Goal: Task Accomplishment & Management: Manage account settings

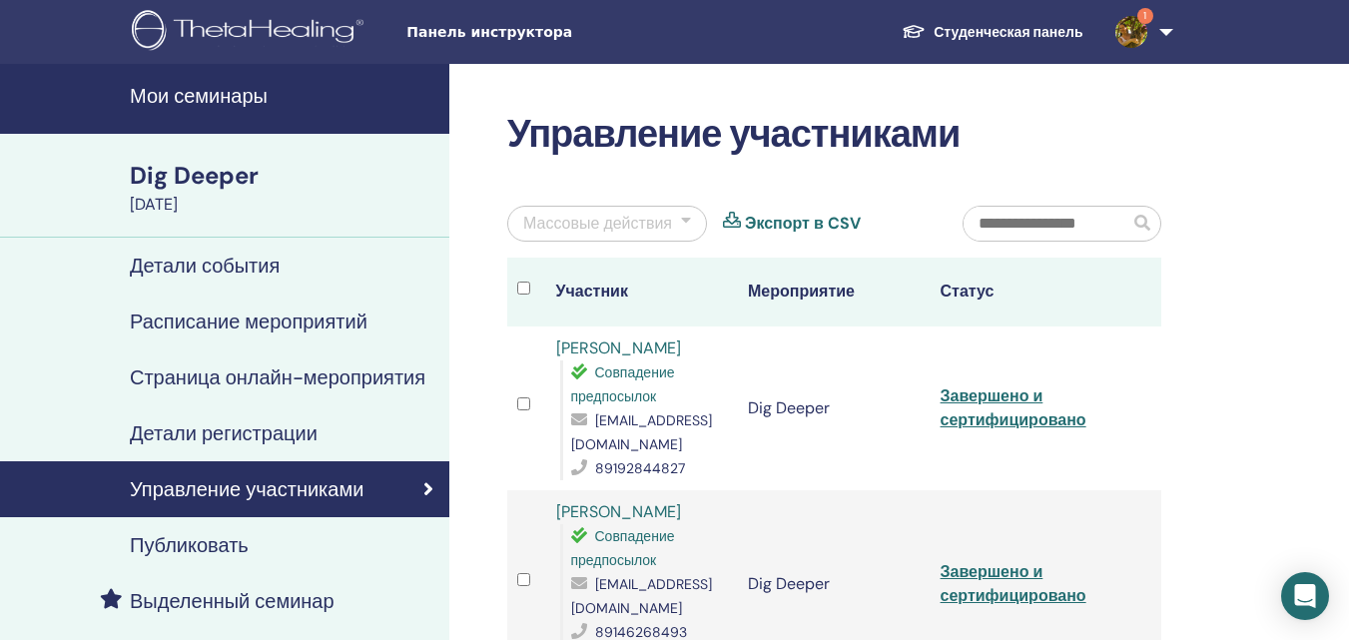
click at [226, 197] on div "September 19, 2025" at bounding box center [284, 205] width 308 height 24
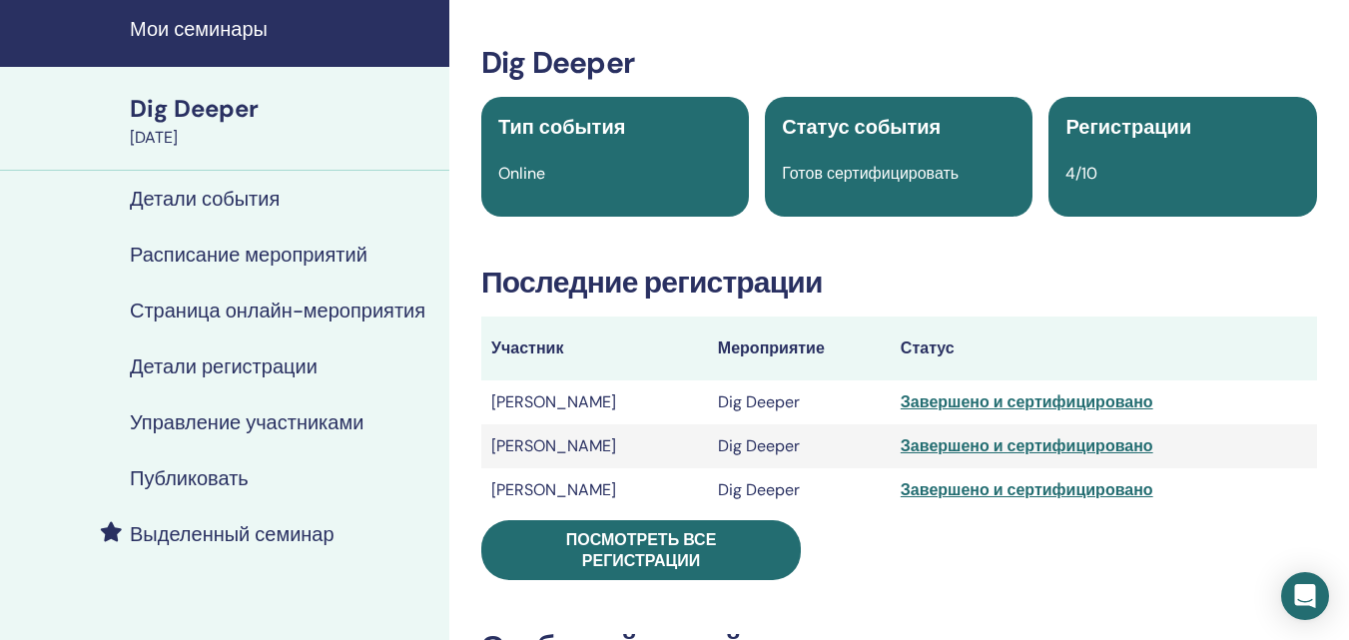
scroll to position [57, 0]
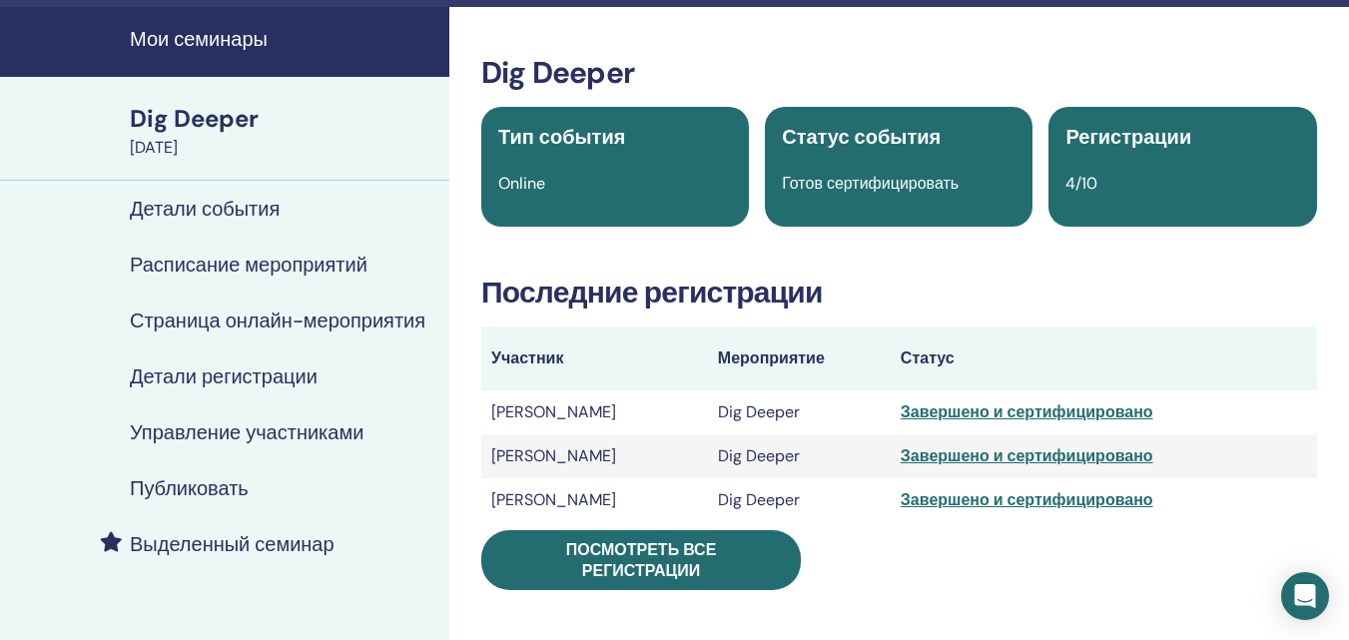
click at [229, 379] on h4 "Детали регистрации" at bounding box center [224, 376] width 188 height 24
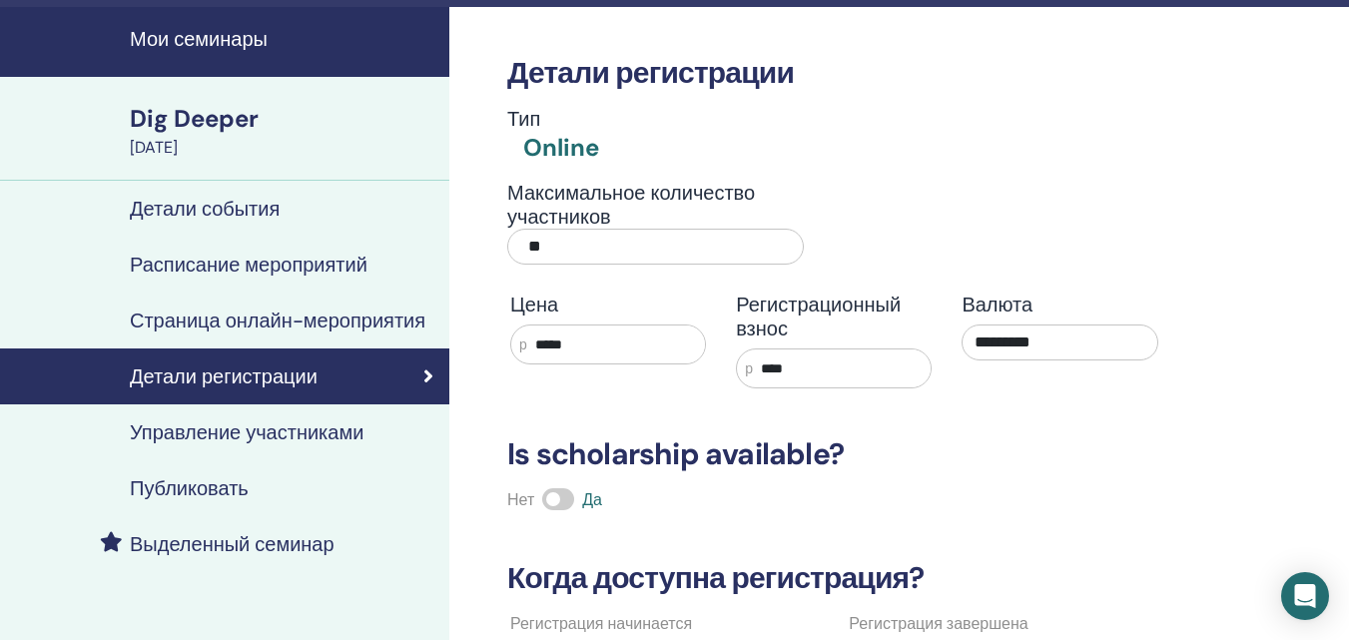
click at [216, 433] on h4 "Управление участниками" at bounding box center [247, 432] width 234 height 24
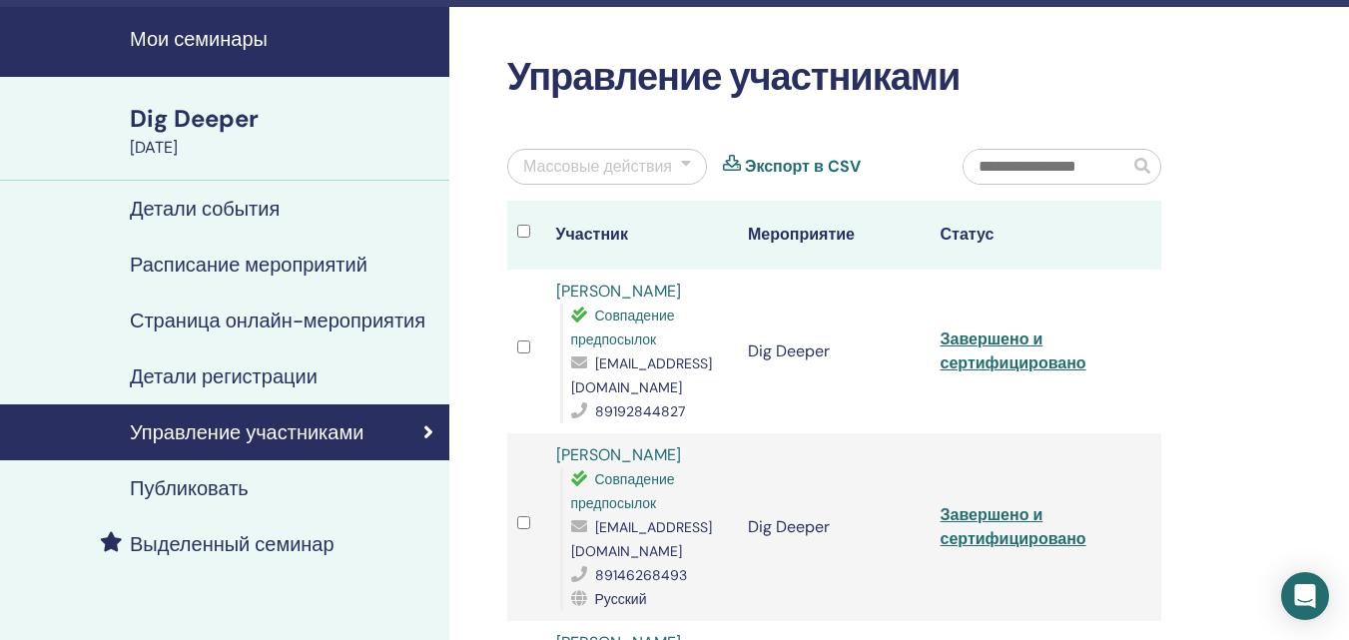
click at [624, 291] on link "Galina Griboedova" at bounding box center [618, 291] width 125 height 21
click at [567, 293] on link "Galina Griboedova" at bounding box center [618, 291] width 125 height 21
click at [624, 460] on link "[PERSON_NAME]" at bounding box center [618, 454] width 125 height 21
click at [225, 45] on h4 "Мои семинары" at bounding box center [284, 39] width 308 height 24
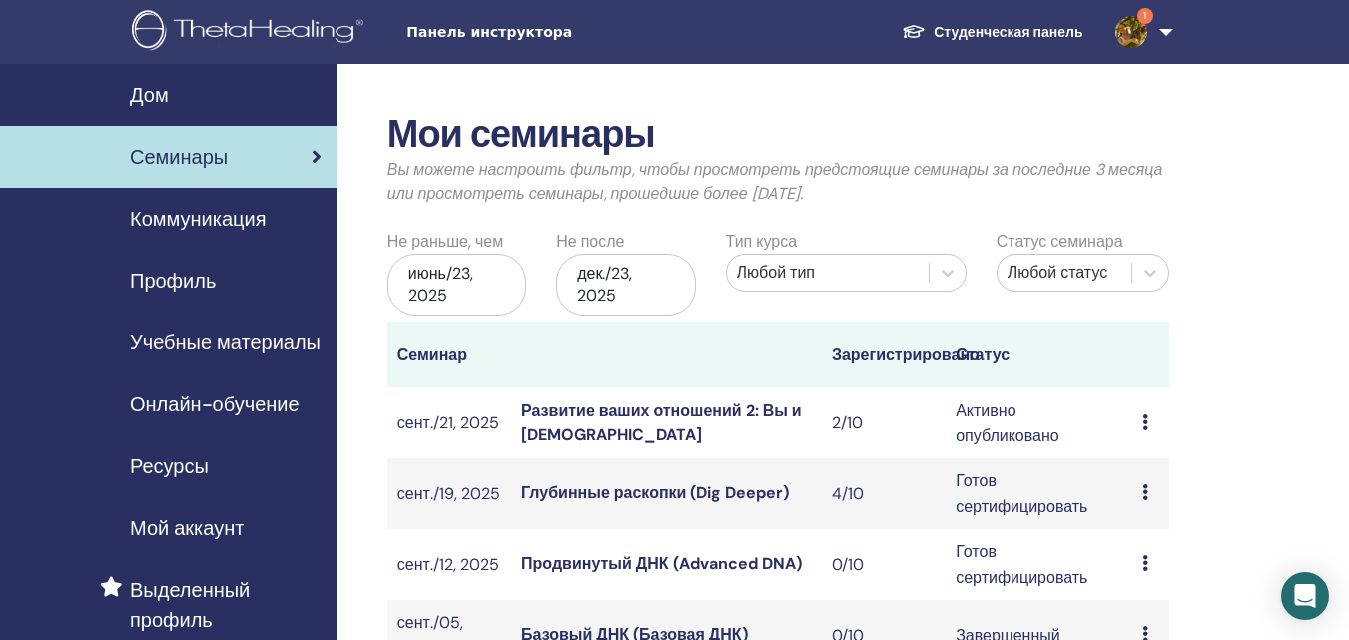
click at [1143, 420] on icon at bounding box center [1145, 422] width 6 height 16
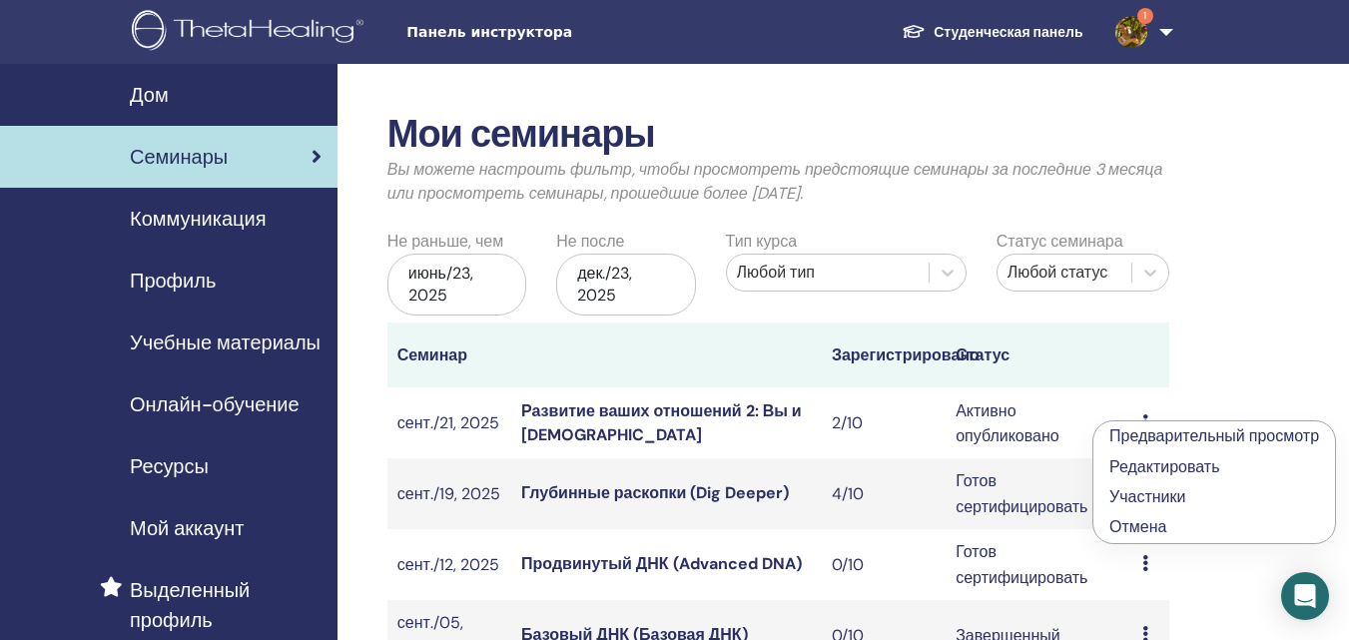
click at [737, 410] on font "Развитие ваших отношений 2: Вы и Бог" at bounding box center [661, 422] width 281 height 45
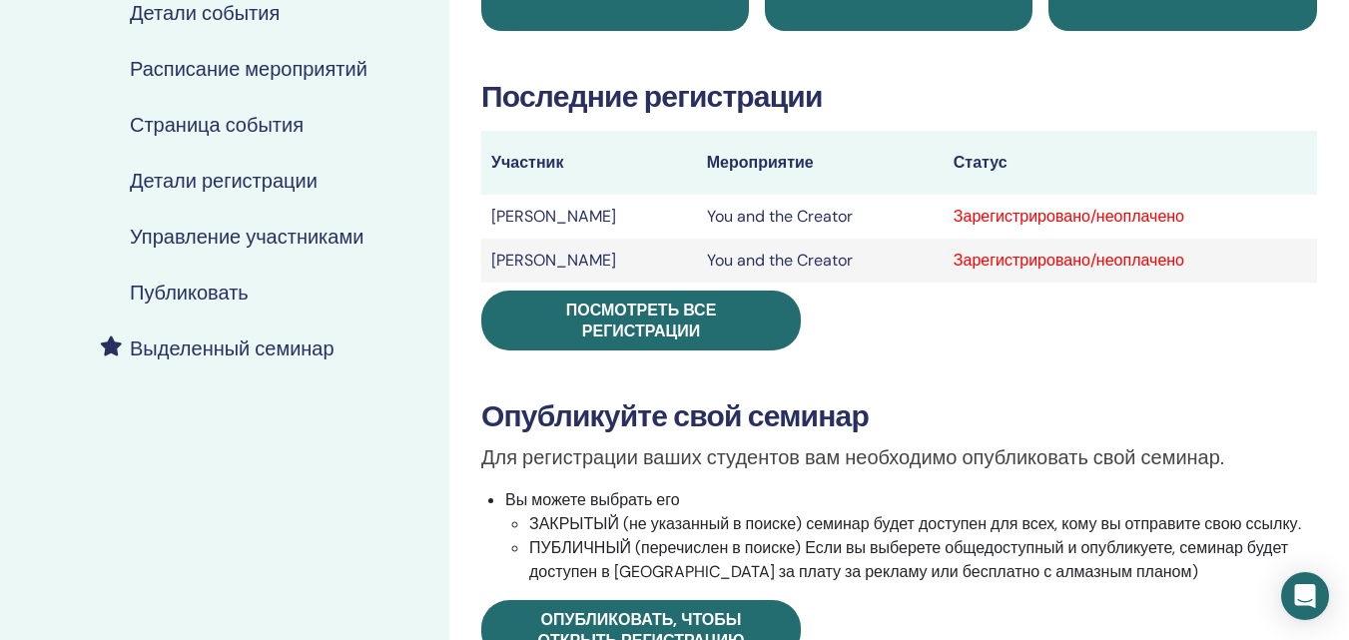
scroll to position [246, 0]
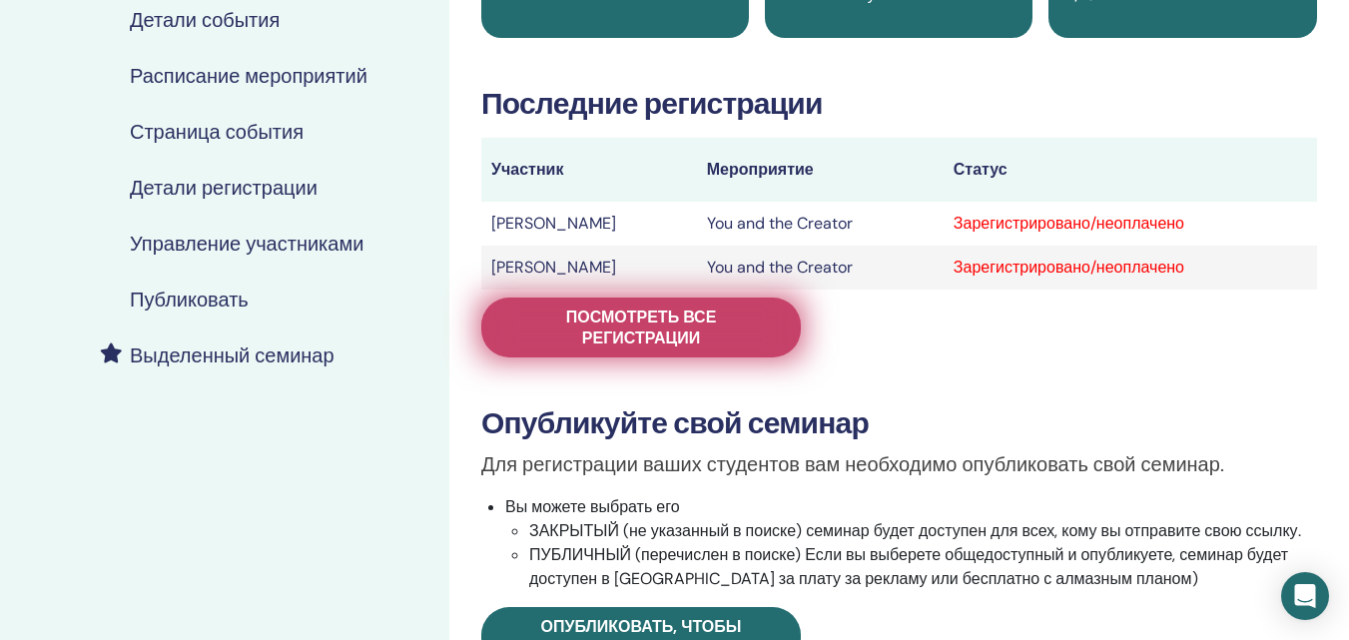
click at [732, 335] on span "Посмотреть все регистрации" at bounding box center [641, 328] width 270 height 42
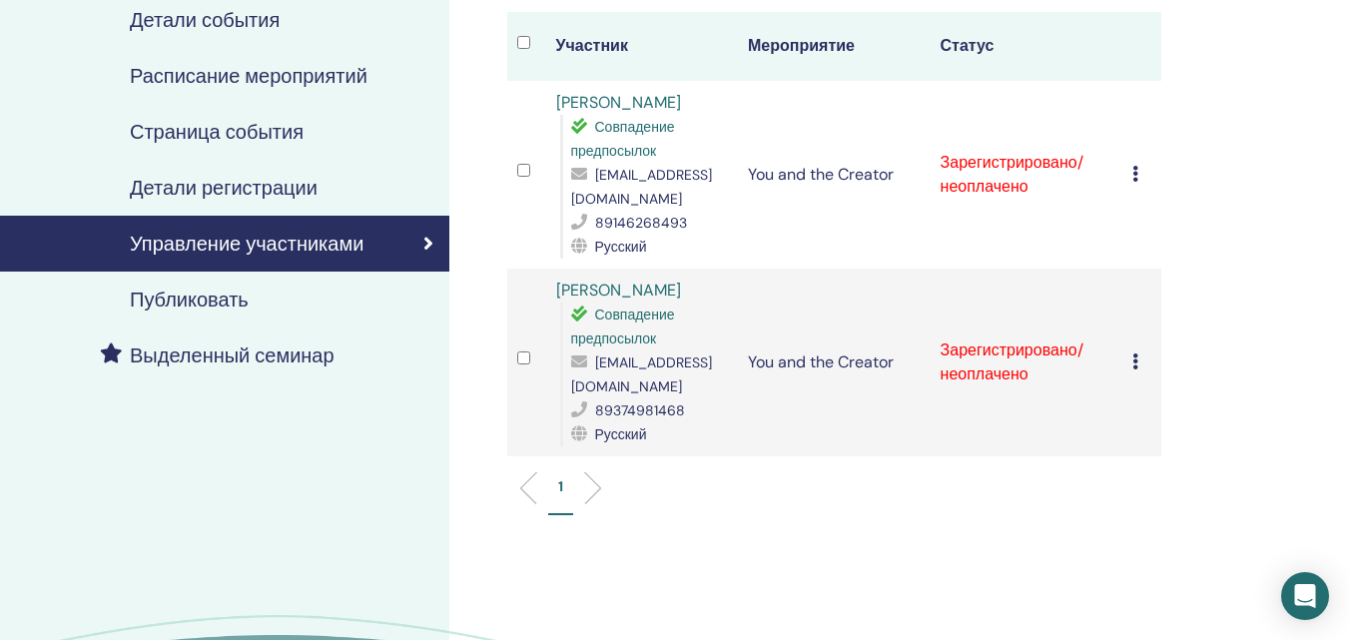
click at [1134, 167] on icon at bounding box center [1135, 174] width 6 height 16
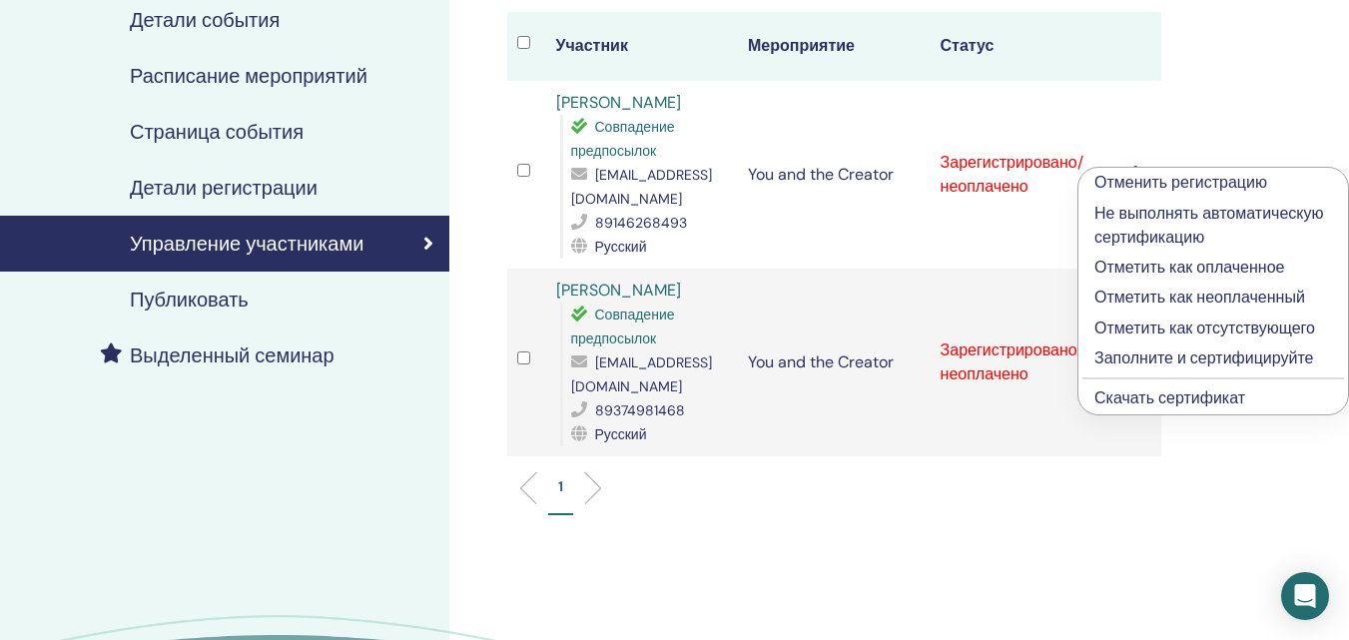
click at [1181, 265] on p "Отметить как оплаченное" at bounding box center [1213, 268] width 238 height 24
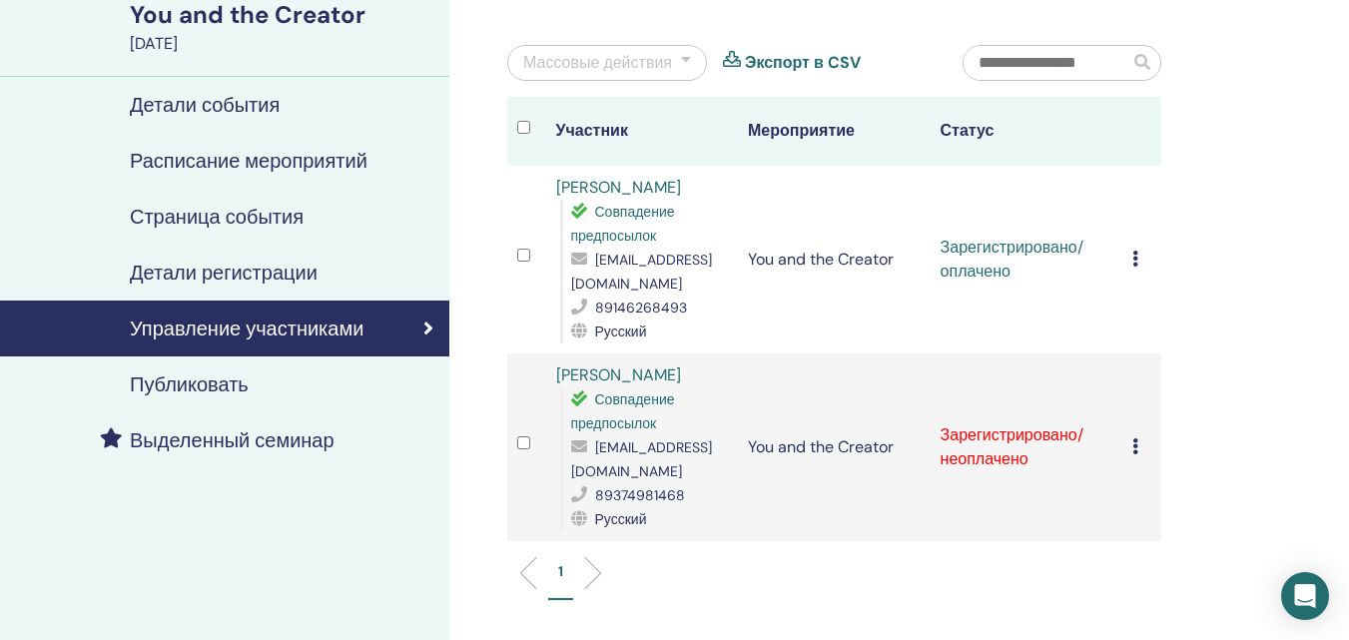
scroll to position [234, 0]
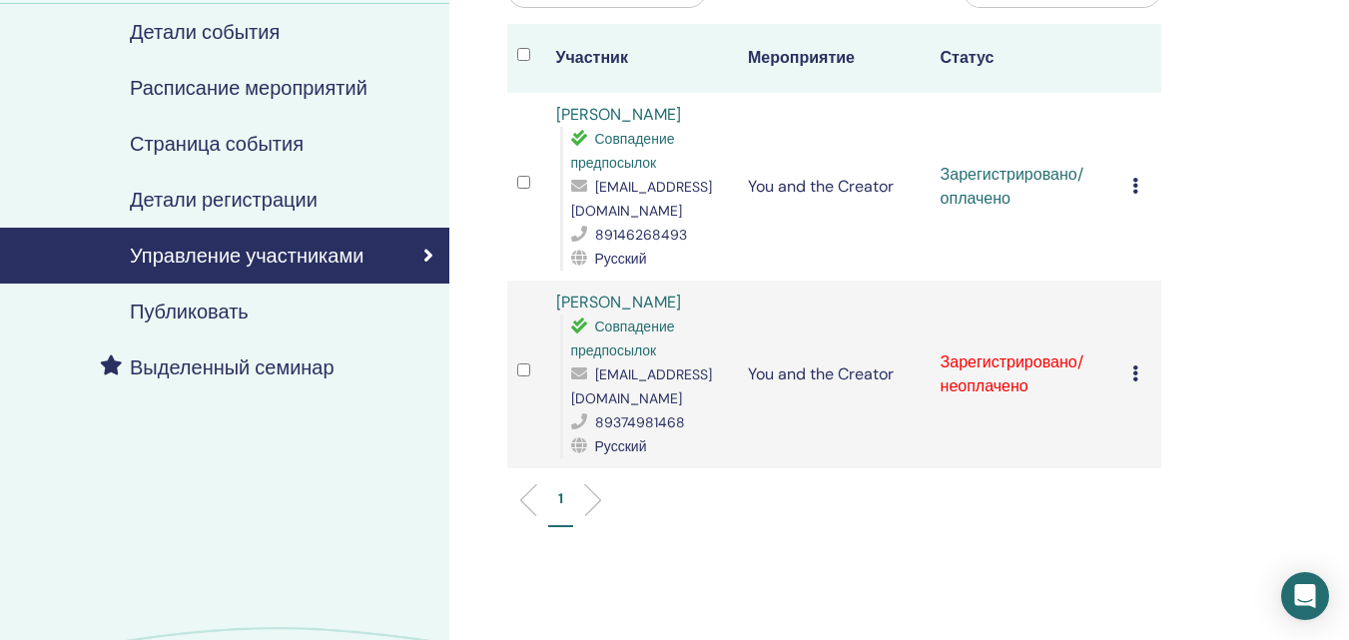
click at [1136, 374] on icon at bounding box center [1135, 373] width 6 height 16
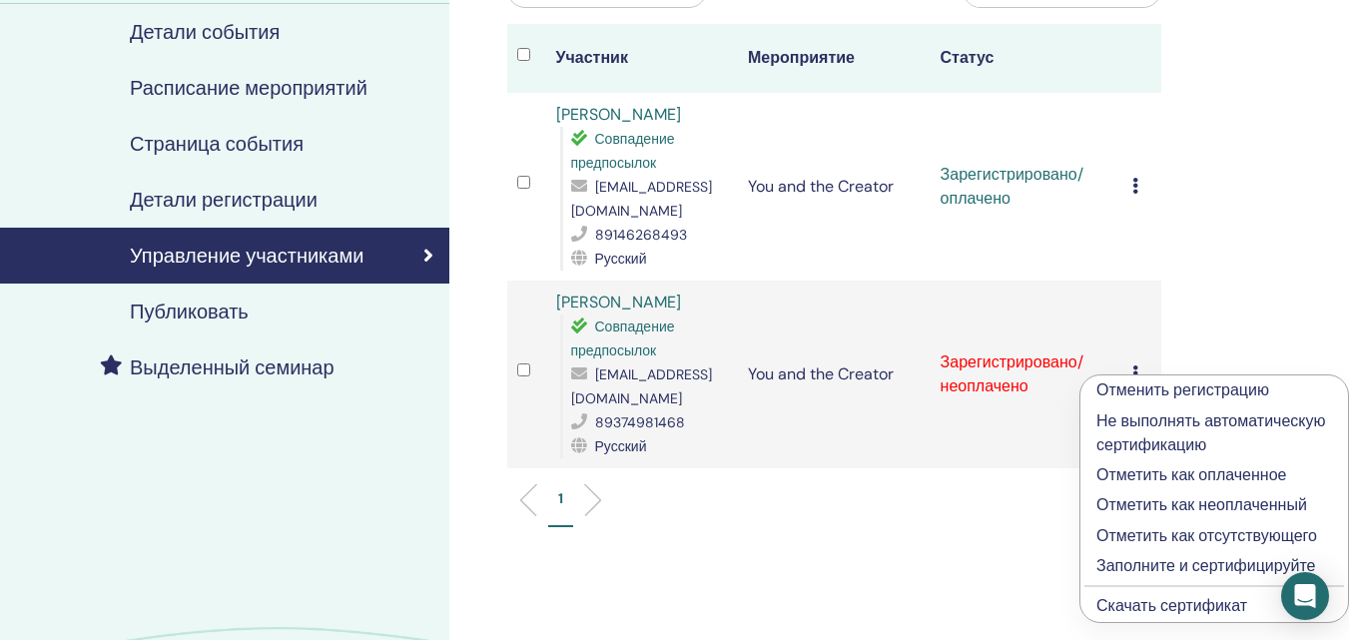
click at [1174, 477] on p "Отметить как оплаченное" at bounding box center [1214, 475] width 236 height 24
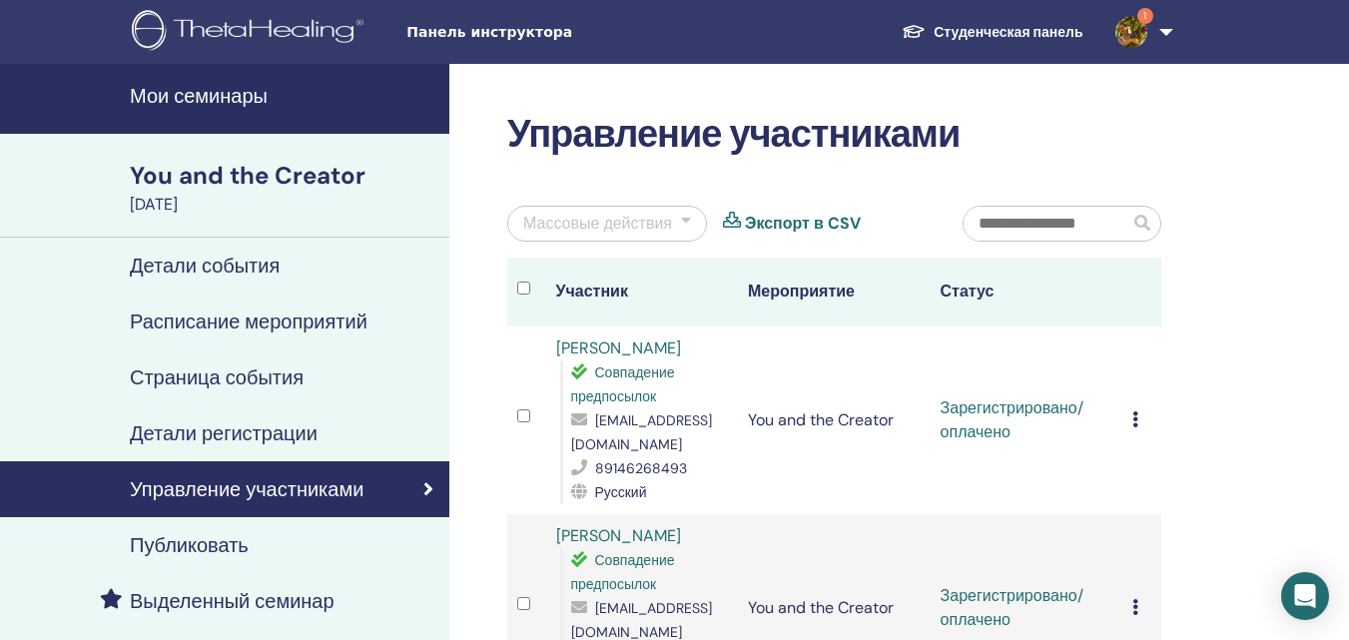
click at [1134, 423] on icon at bounding box center [1135, 419] width 6 height 16
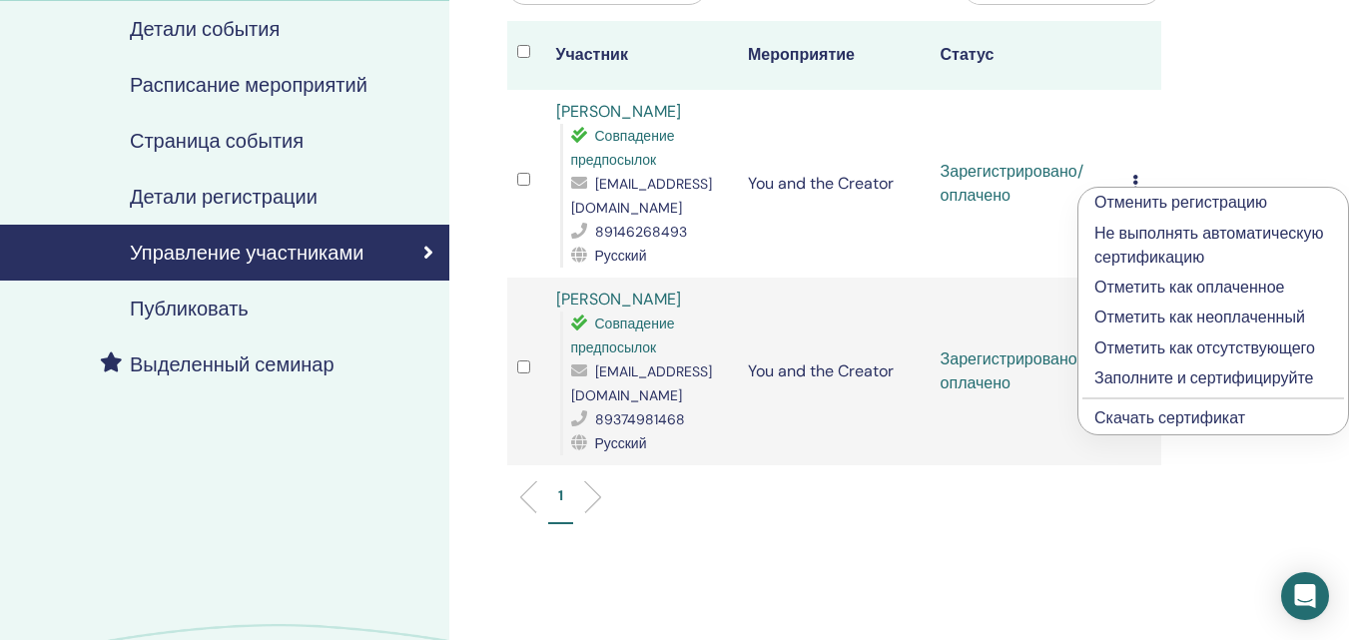
scroll to position [239, 0]
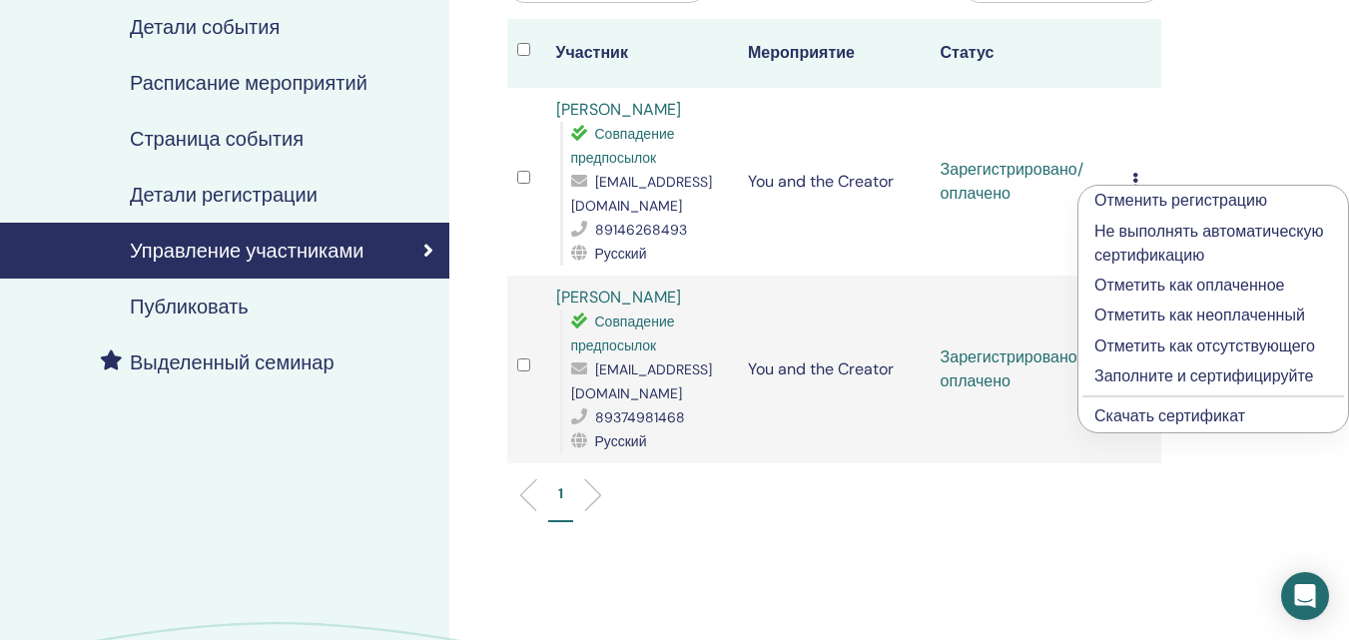
click at [1256, 377] on p "Заполните и сертифицируйте" at bounding box center [1213, 376] width 238 height 24
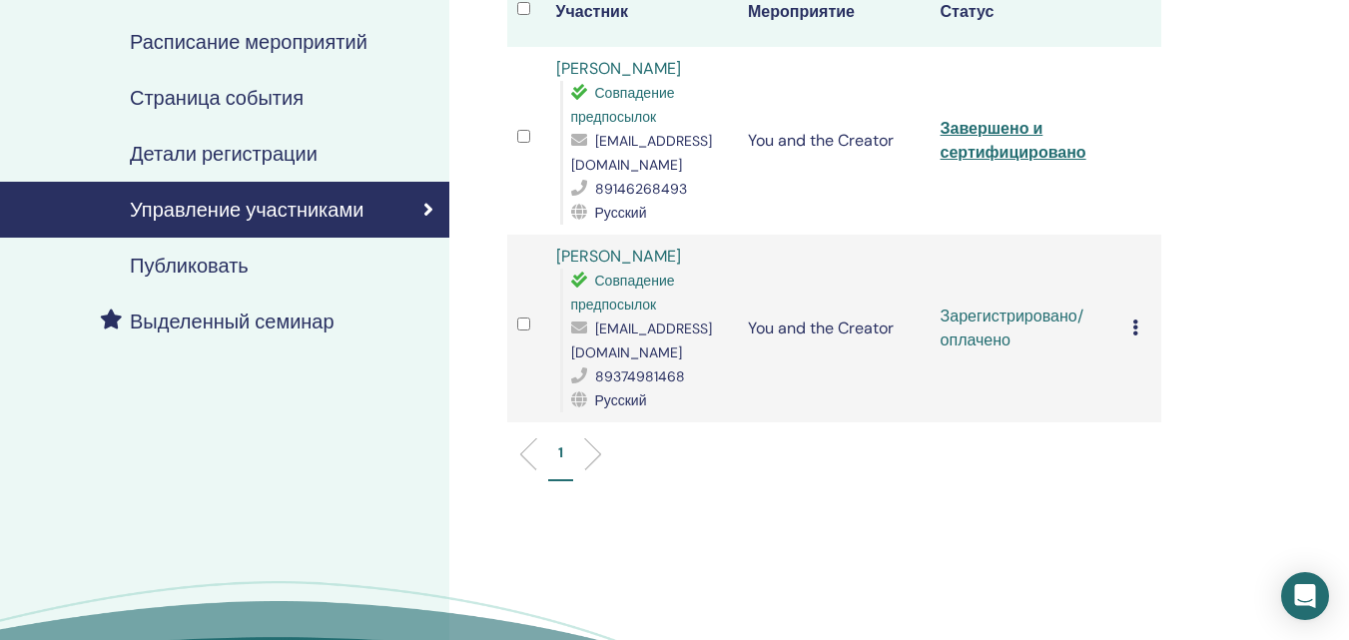
scroll to position [310, 0]
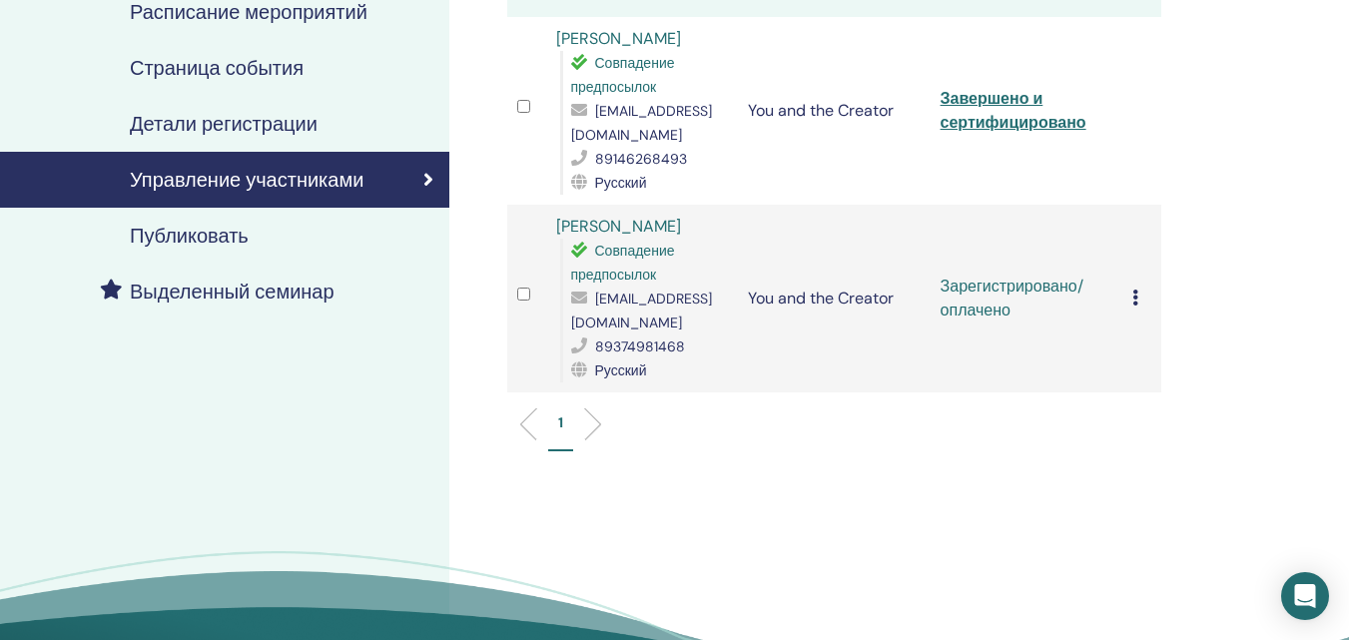
click at [1137, 297] on icon at bounding box center [1135, 298] width 6 height 16
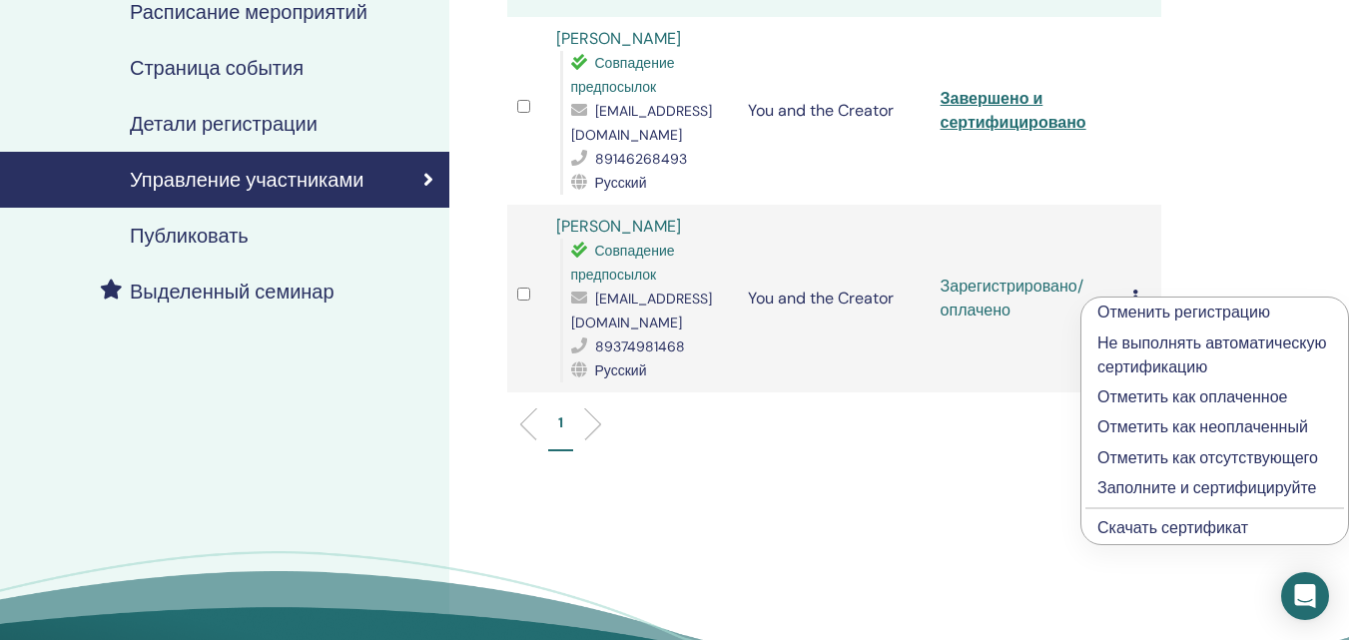
click at [1176, 487] on p "Заполните и сертифицируйте" at bounding box center [1214, 488] width 235 height 24
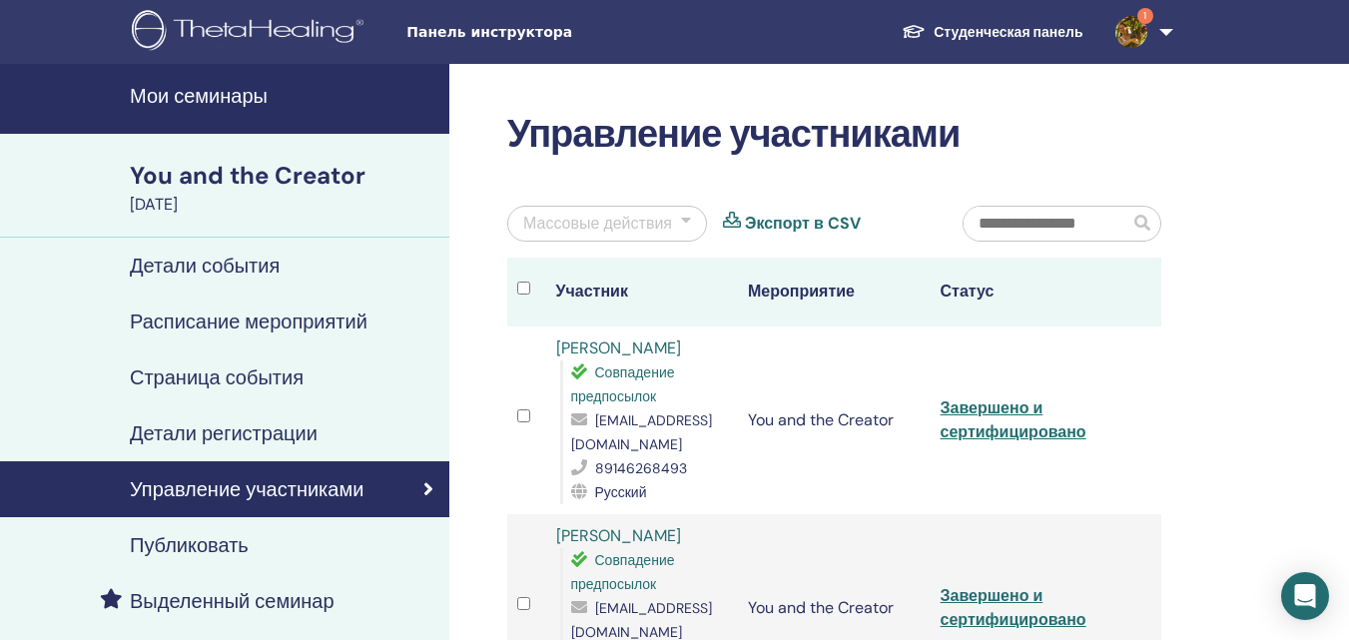
click at [641, 343] on link "[PERSON_NAME]" at bounding box center [618, 347] width 125 height 21
